Goal: Register for event/course

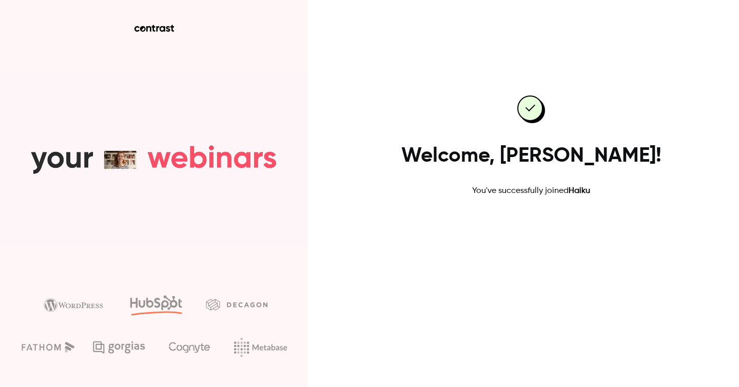
click at [536, 231] on link "Go to dashboard" at bounding box center [531, 230] width 87 height 25
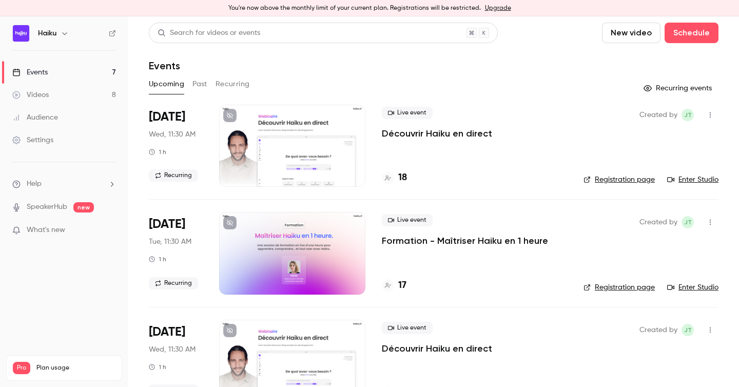
click at [698, 178] on link "Enter Studio" at bounding box center [692, 180] width 51 height 10
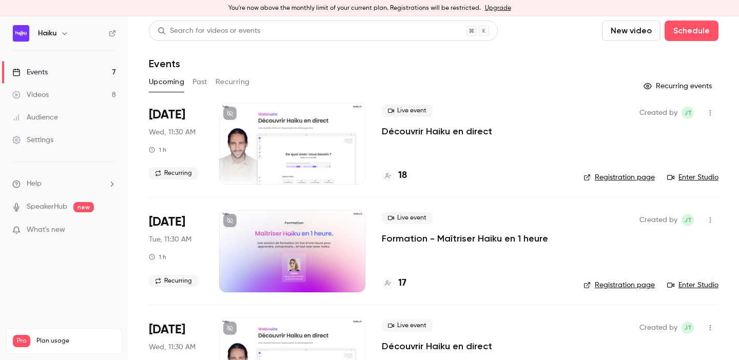
scroll to position [1, 0]
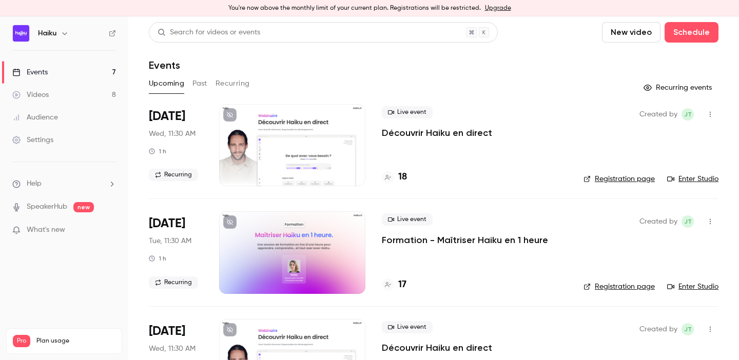
click at [426, 130] on p "Découvrir Haiku en direct" at bounding box center [437, 133] width 110 height 12
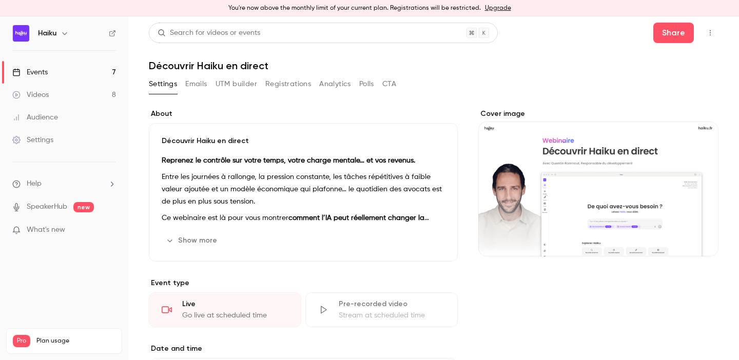
click at [302, 81] on button "Registrations" at bounding box center [288, 84] width 46 height 16
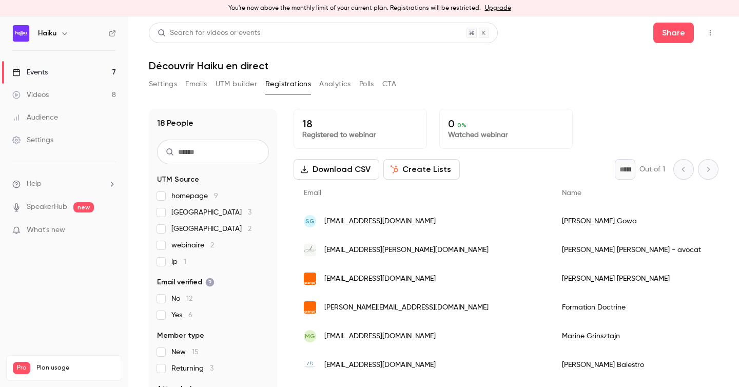
click at [56, 68] on link "Events 7" at bounding box center [64, 72] width 128 height 23
